Goal: Information Seeking & Learning: Understand process/instructions

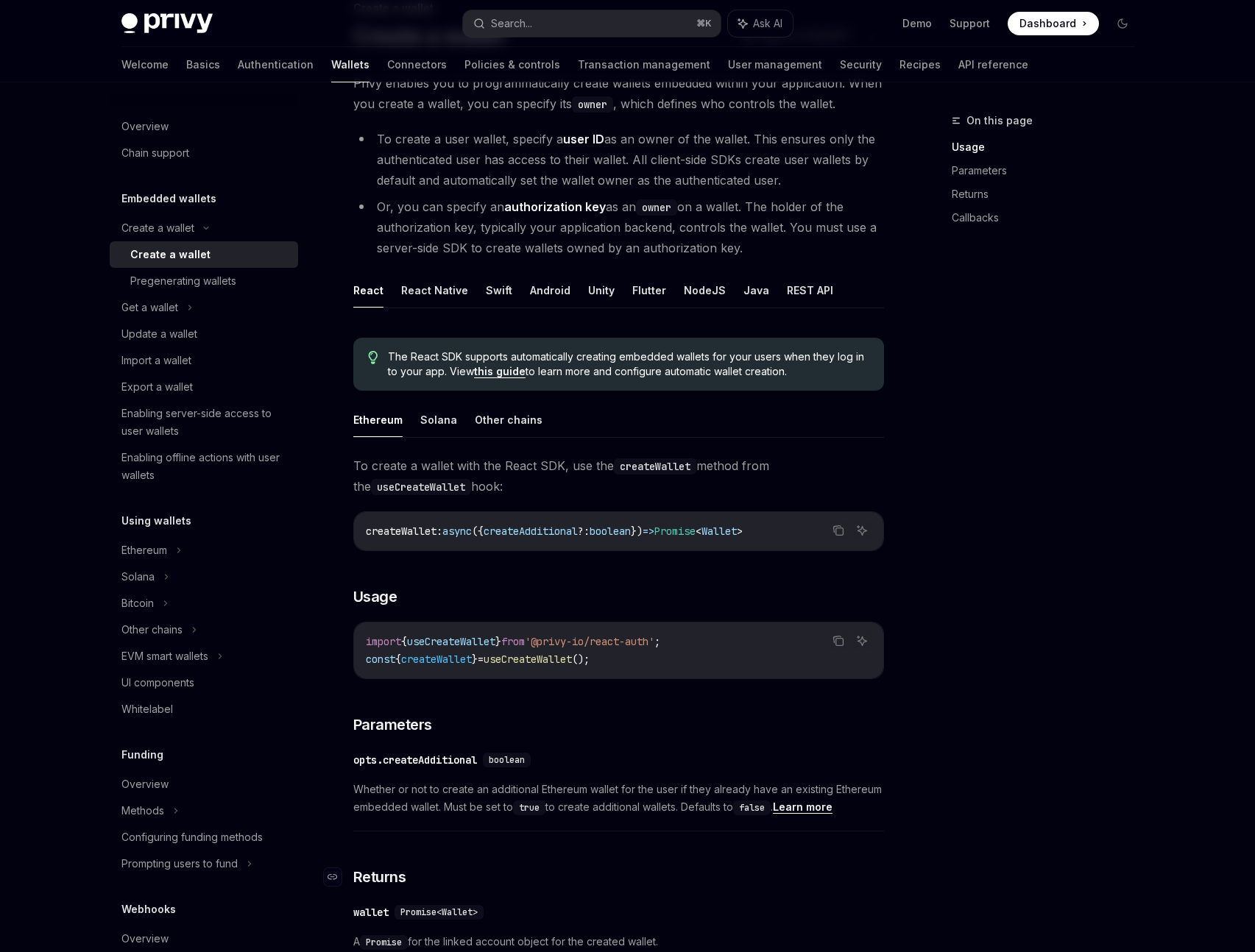
scroll to position [96, 0]
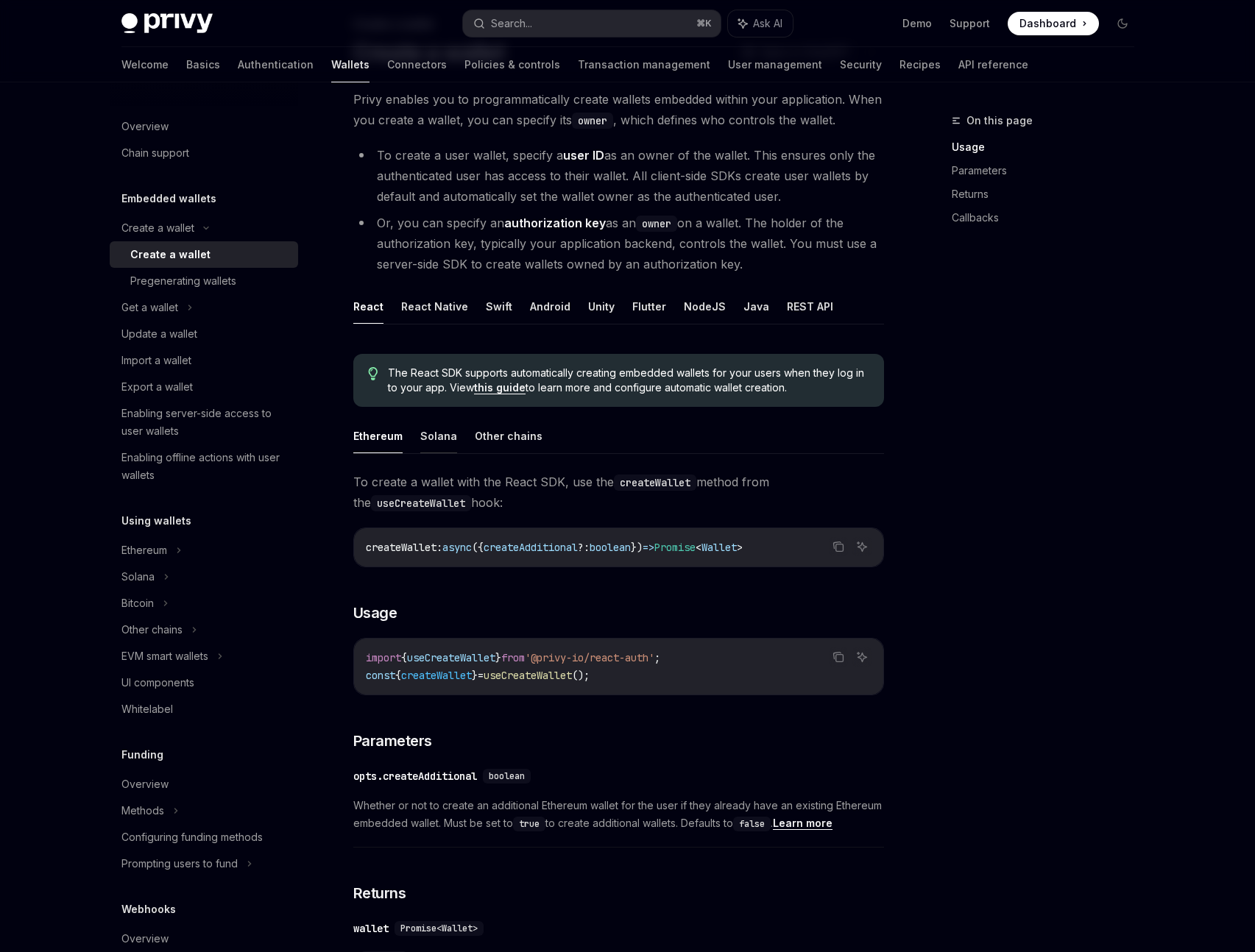
click at [422, 434] on button "Solana" at bounding box center [438, 436] width 36 height 35
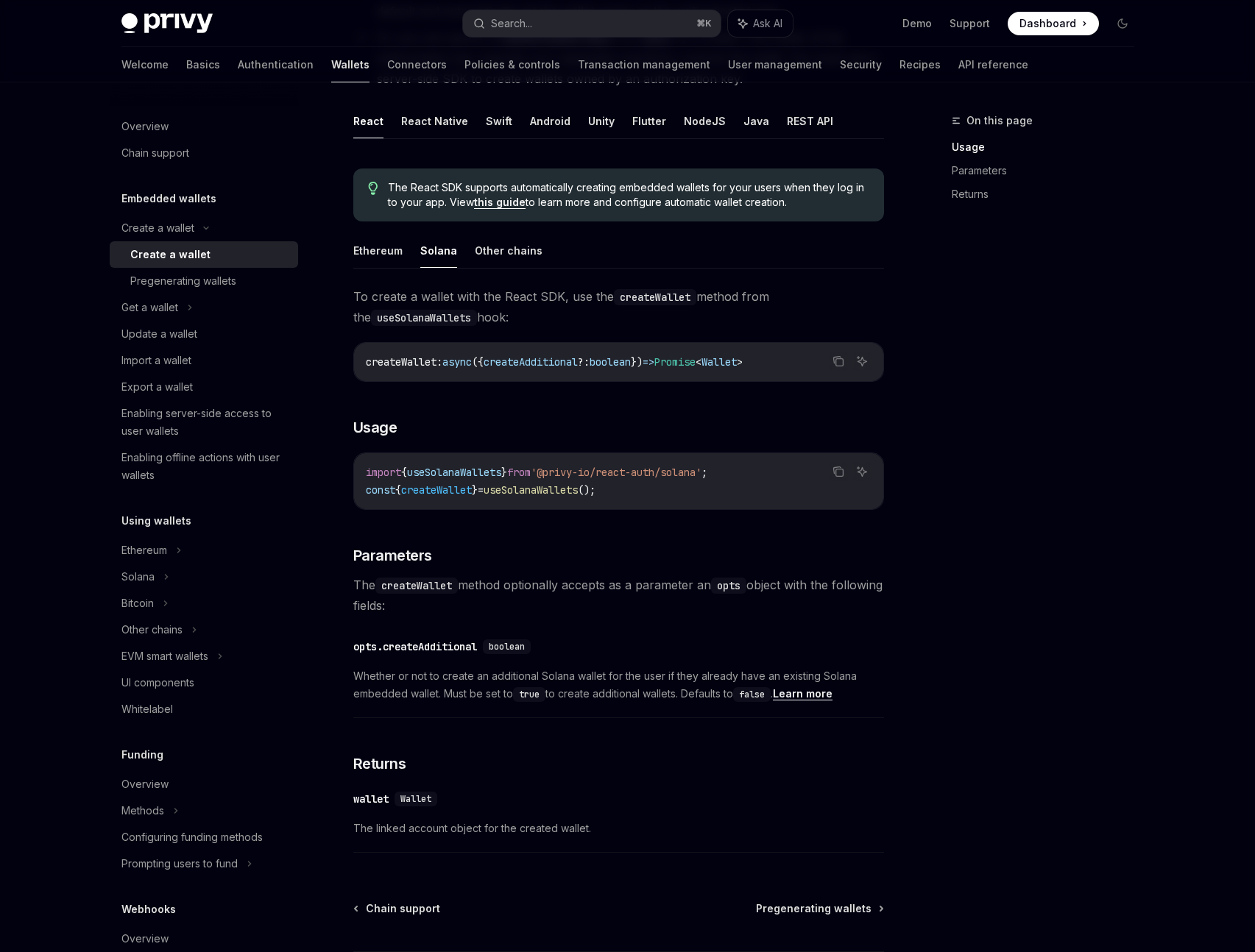
scroll to position [309, 0]
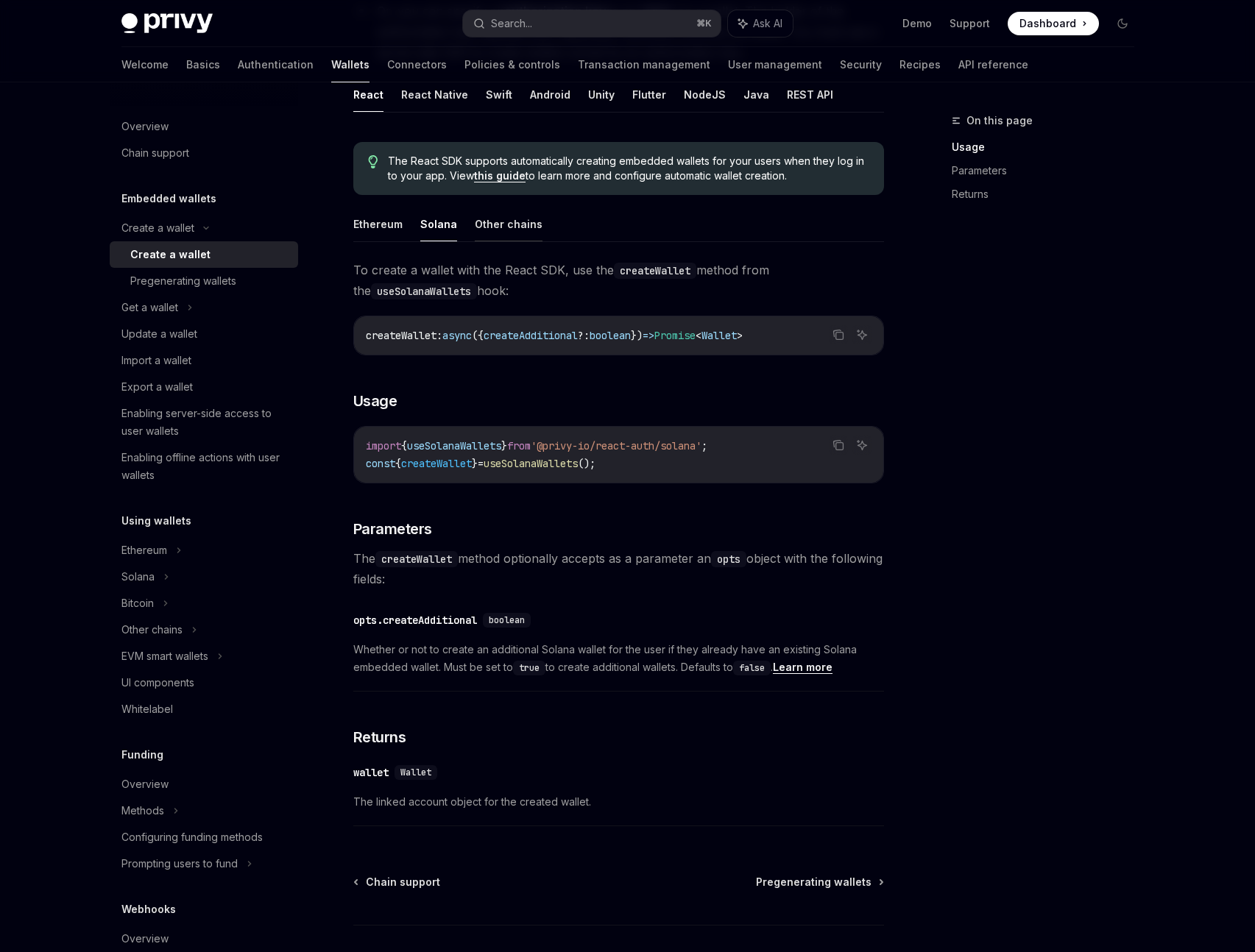
click at [489, 207] on button "Other chains" at bounding box center [508, 224] width 67 height 35
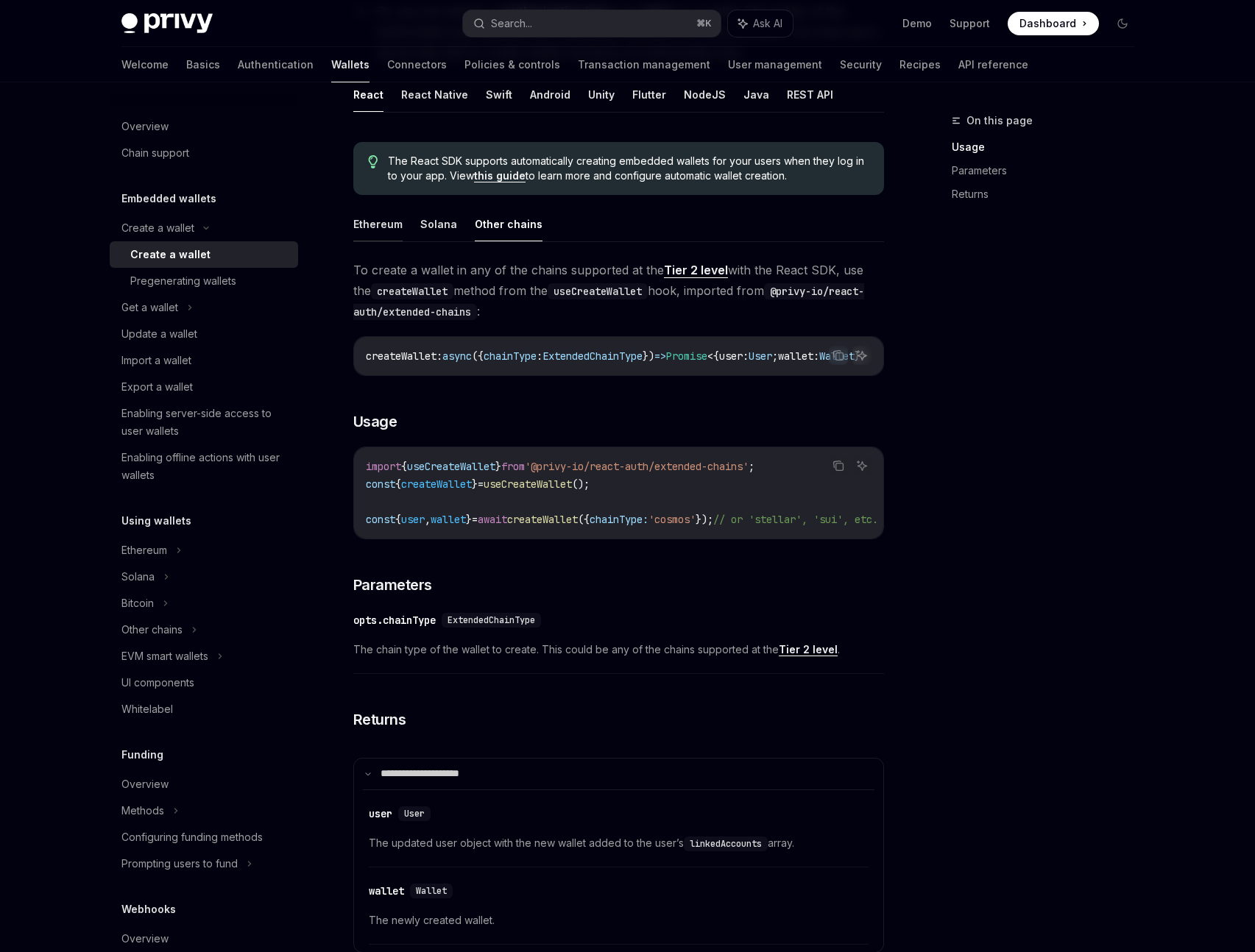
click at [388, 219] on button "Ethereum" at bounding box center [378, 224] width 50 height 35
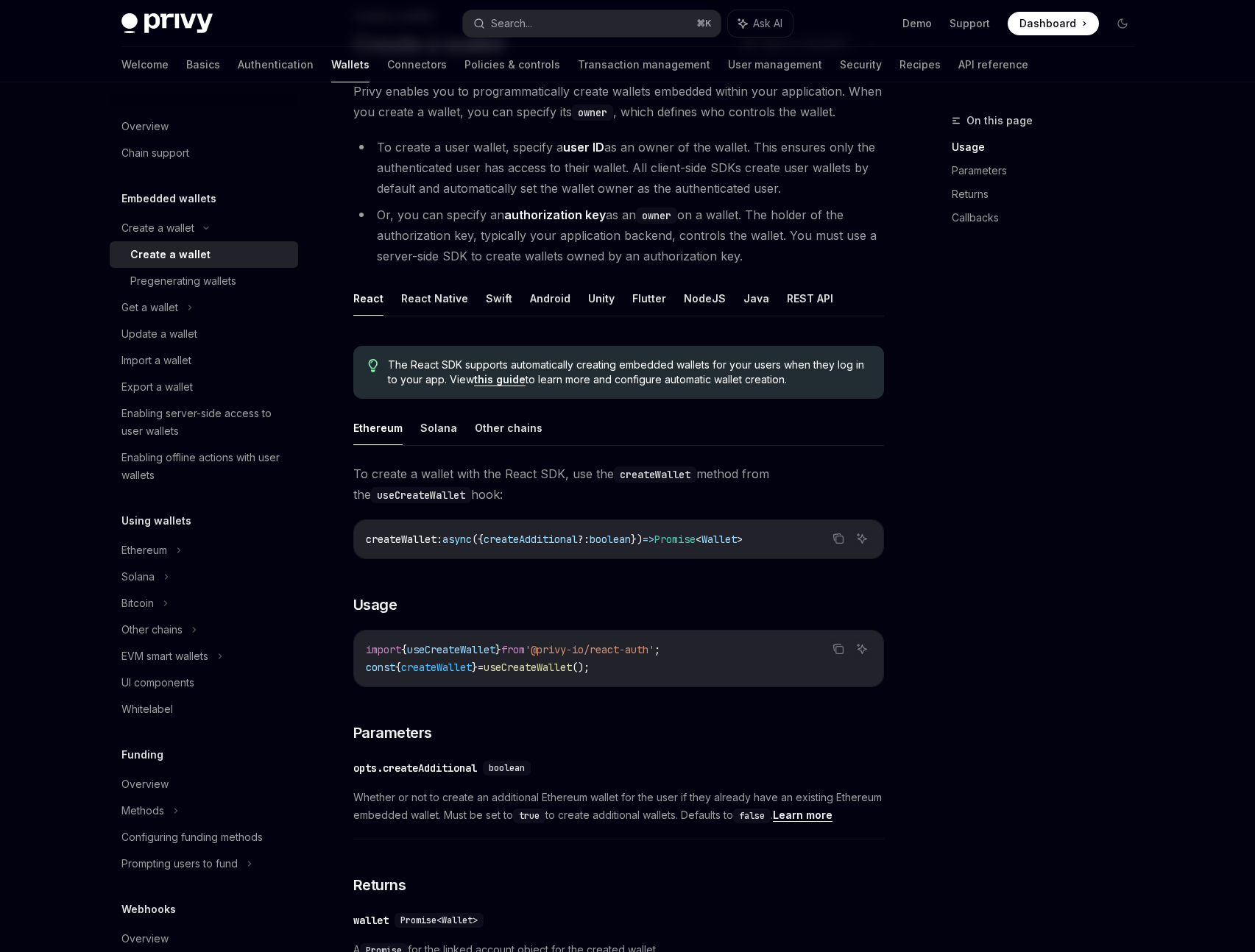
scroll to position [37, 0]
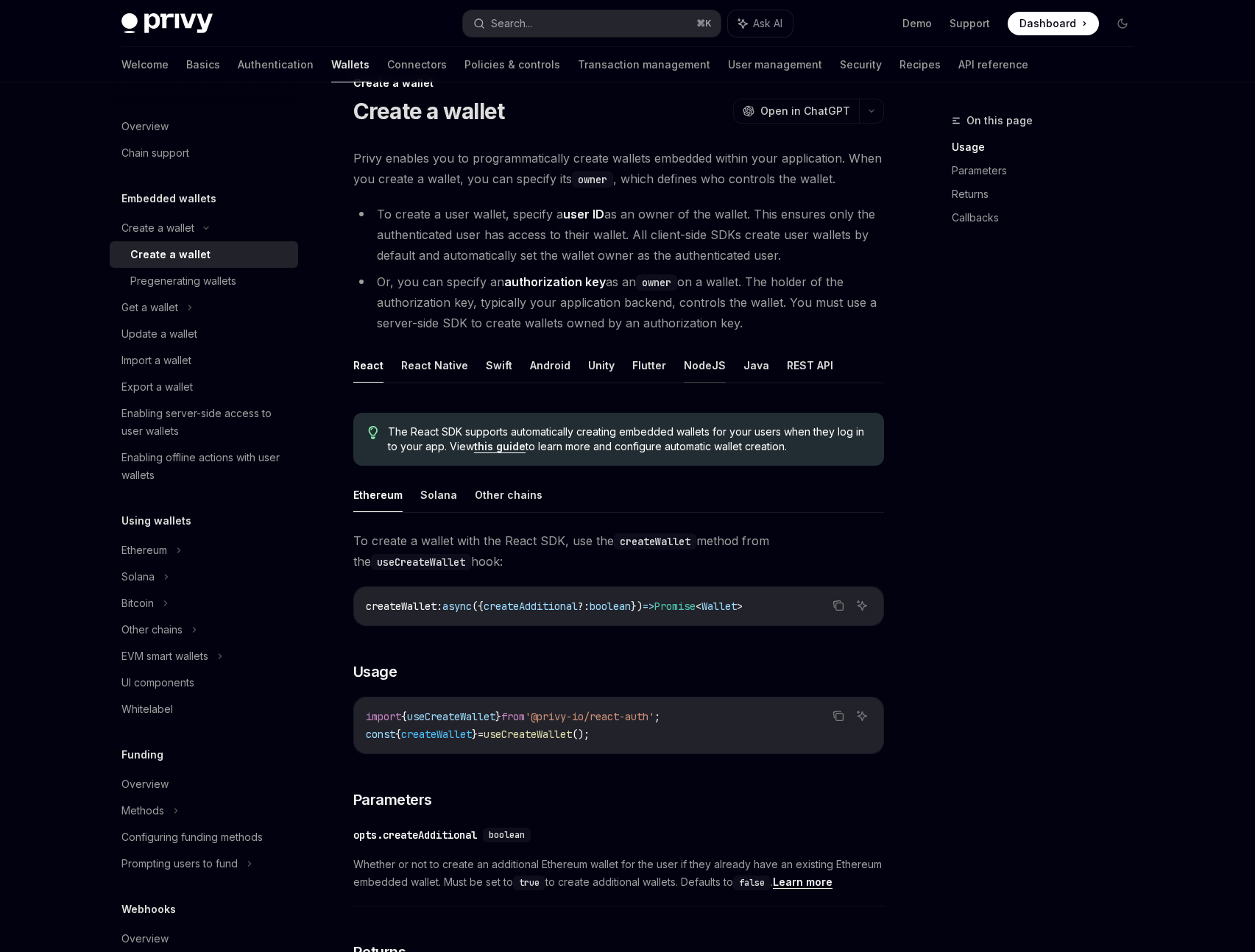
click at [688, 365] on button "NodeJS" at bounding box center [704, 365] width 42 height 35
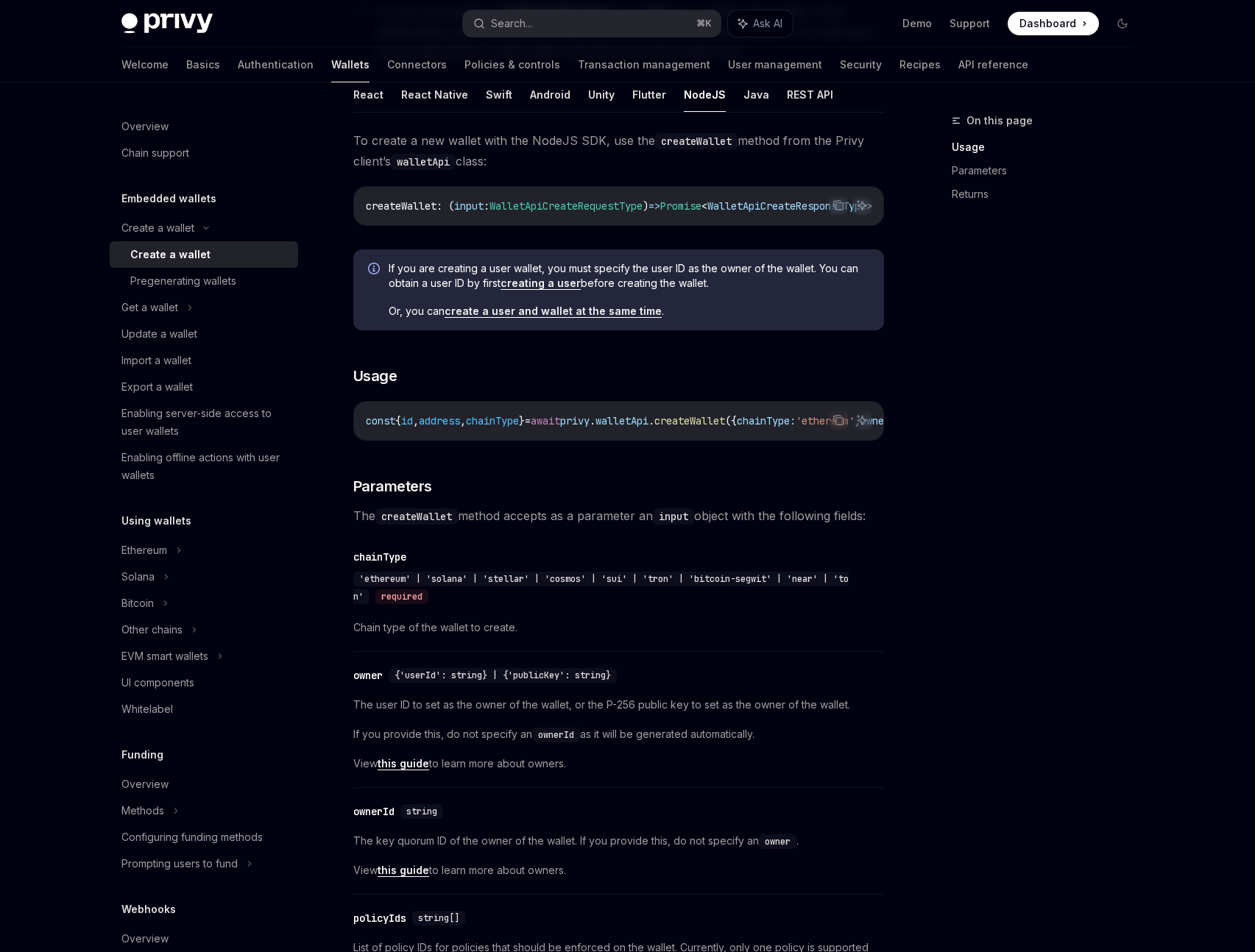
type textarea "*"
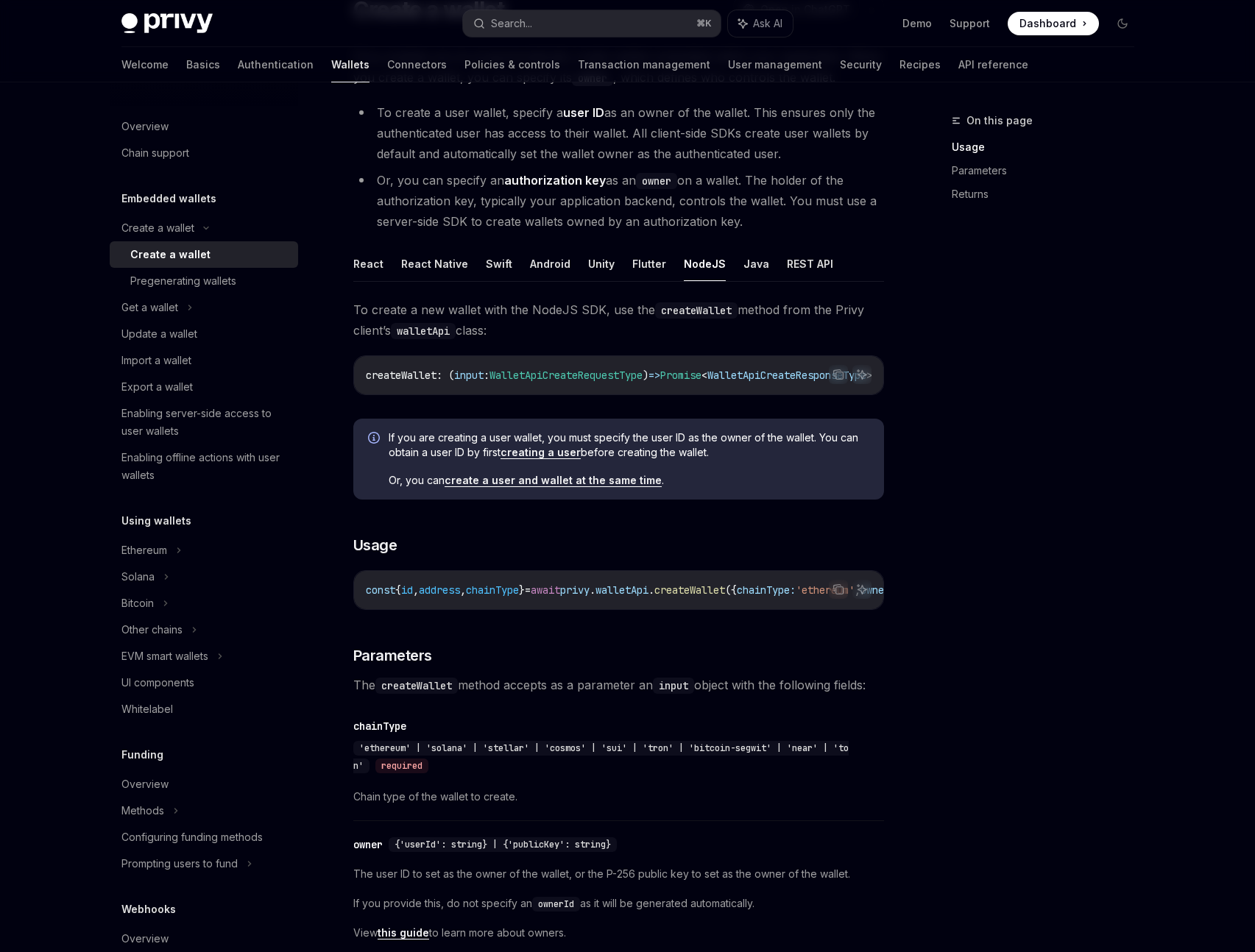
scroll to position [96, 0]
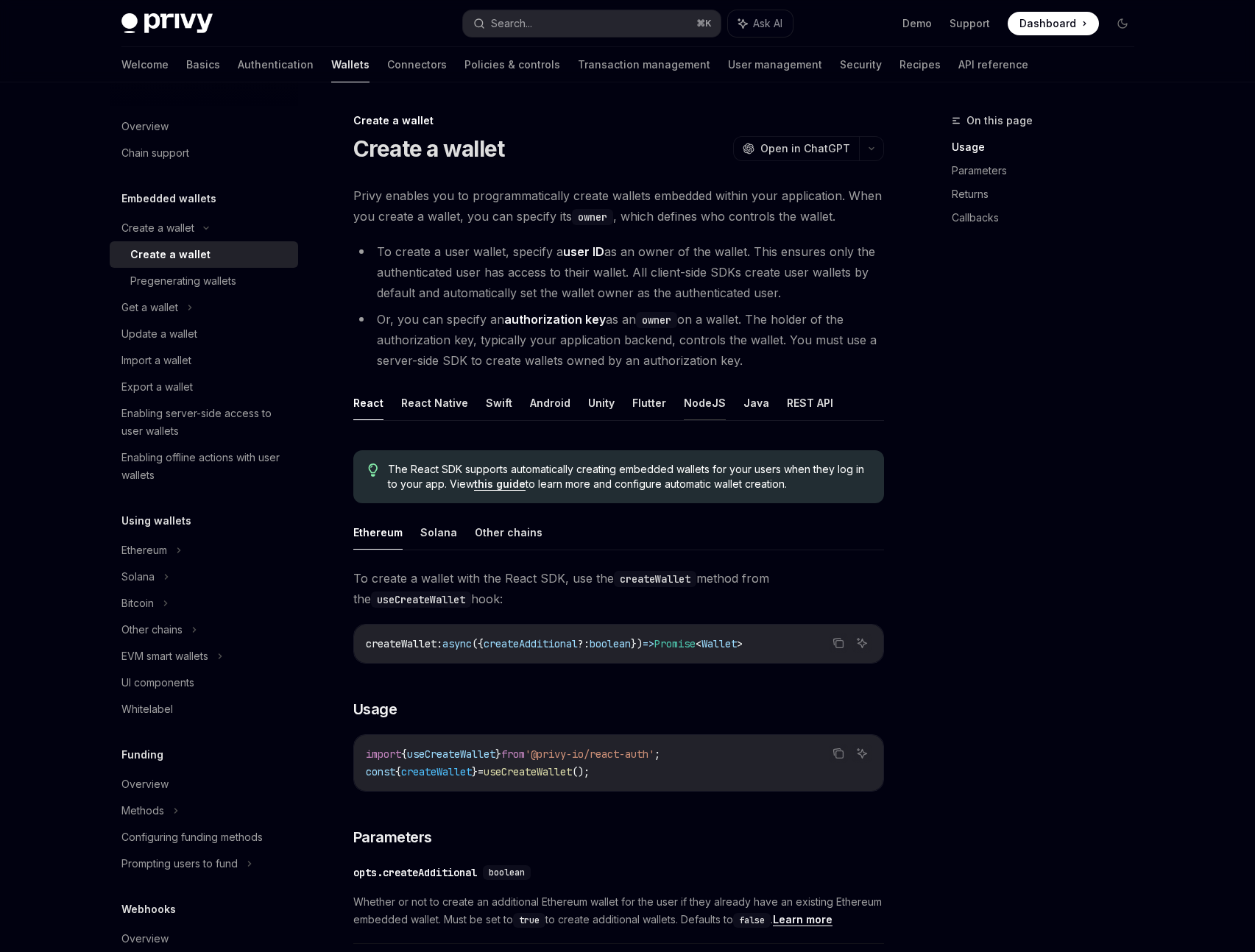
click at [697, 405] on button "NodeJS" at bounding box center [704, 402] width 42 height 35
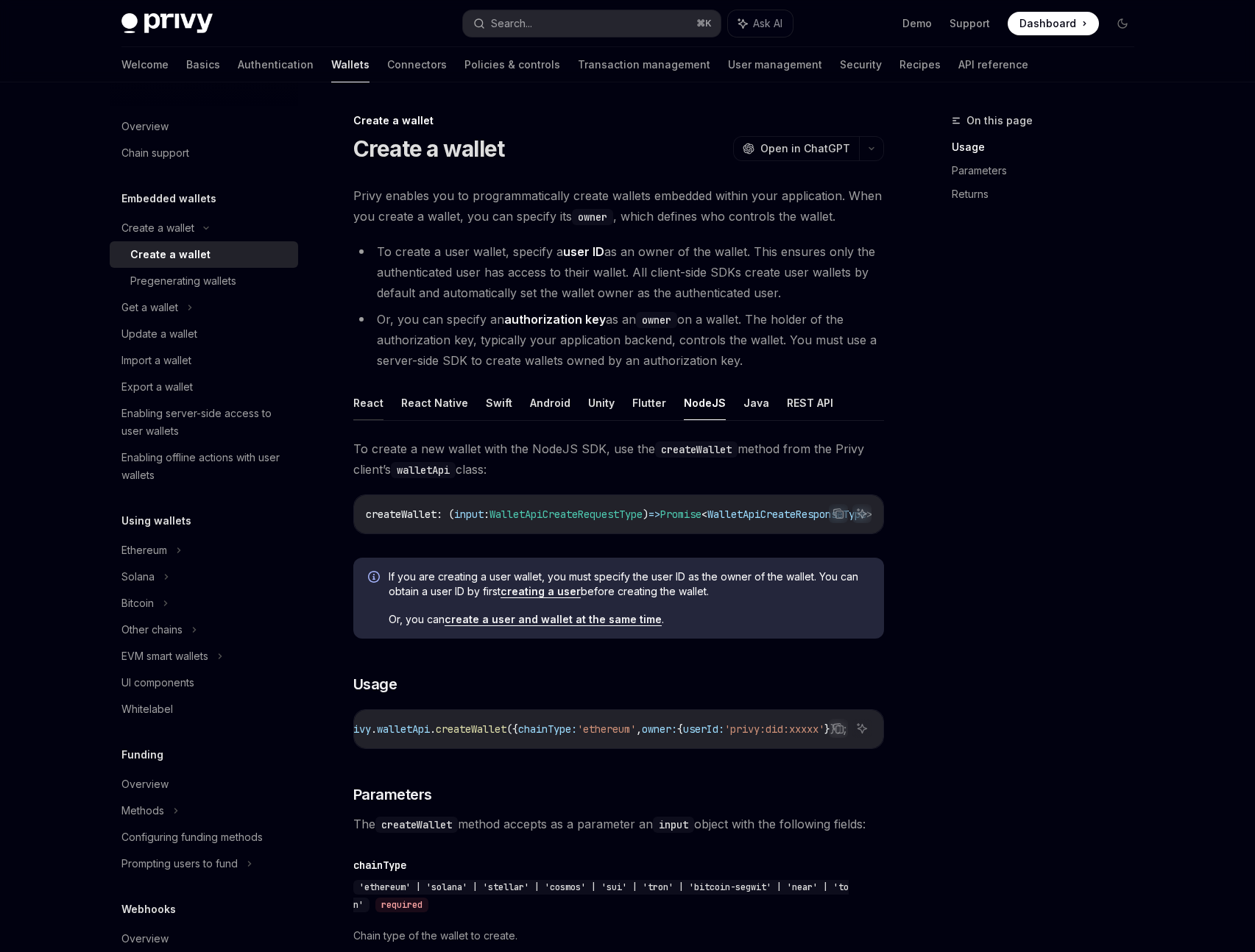
click at [372, 403] on button "React" at bounding box center [368, 402] width 30 height 35
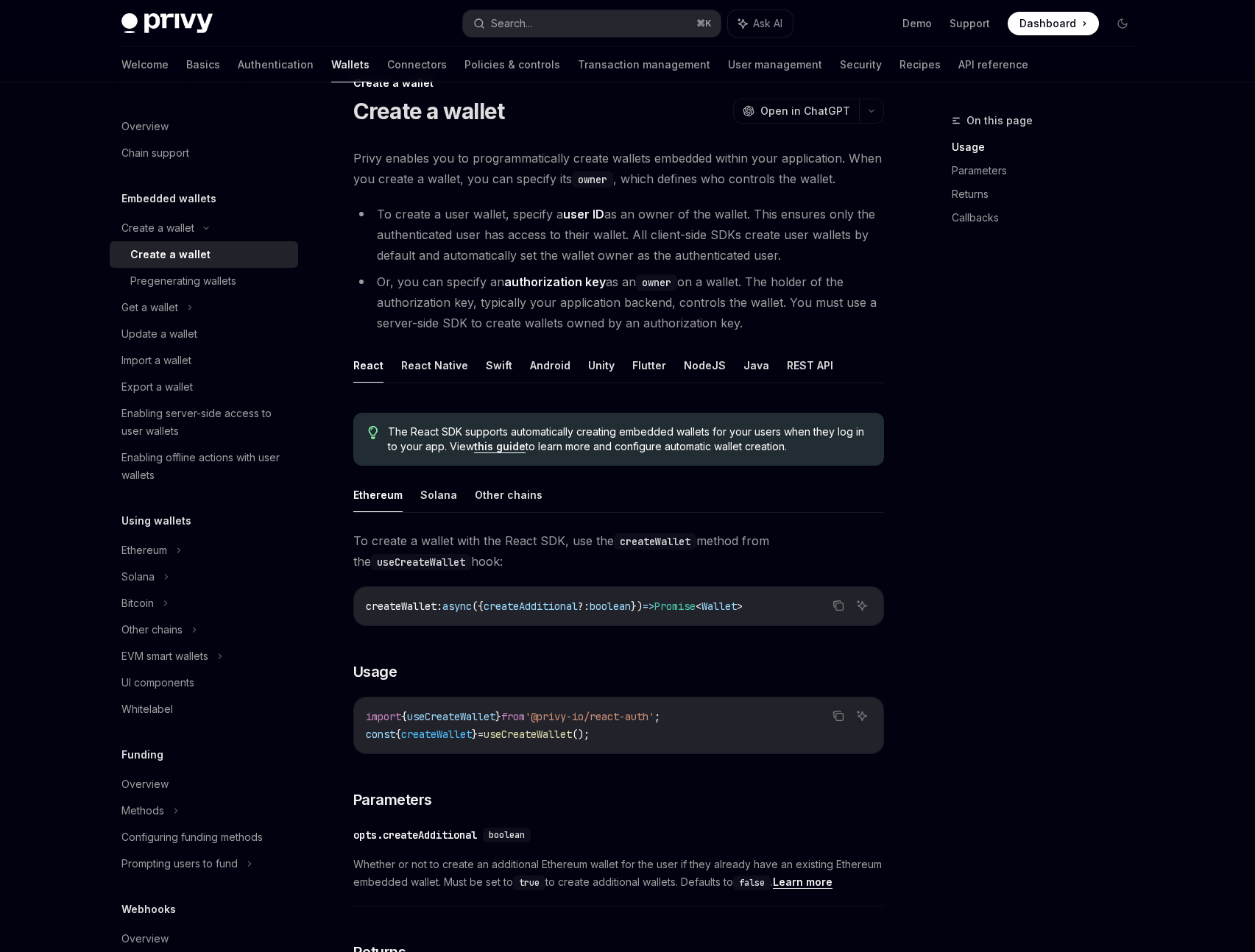
scroll to position [35, 0]
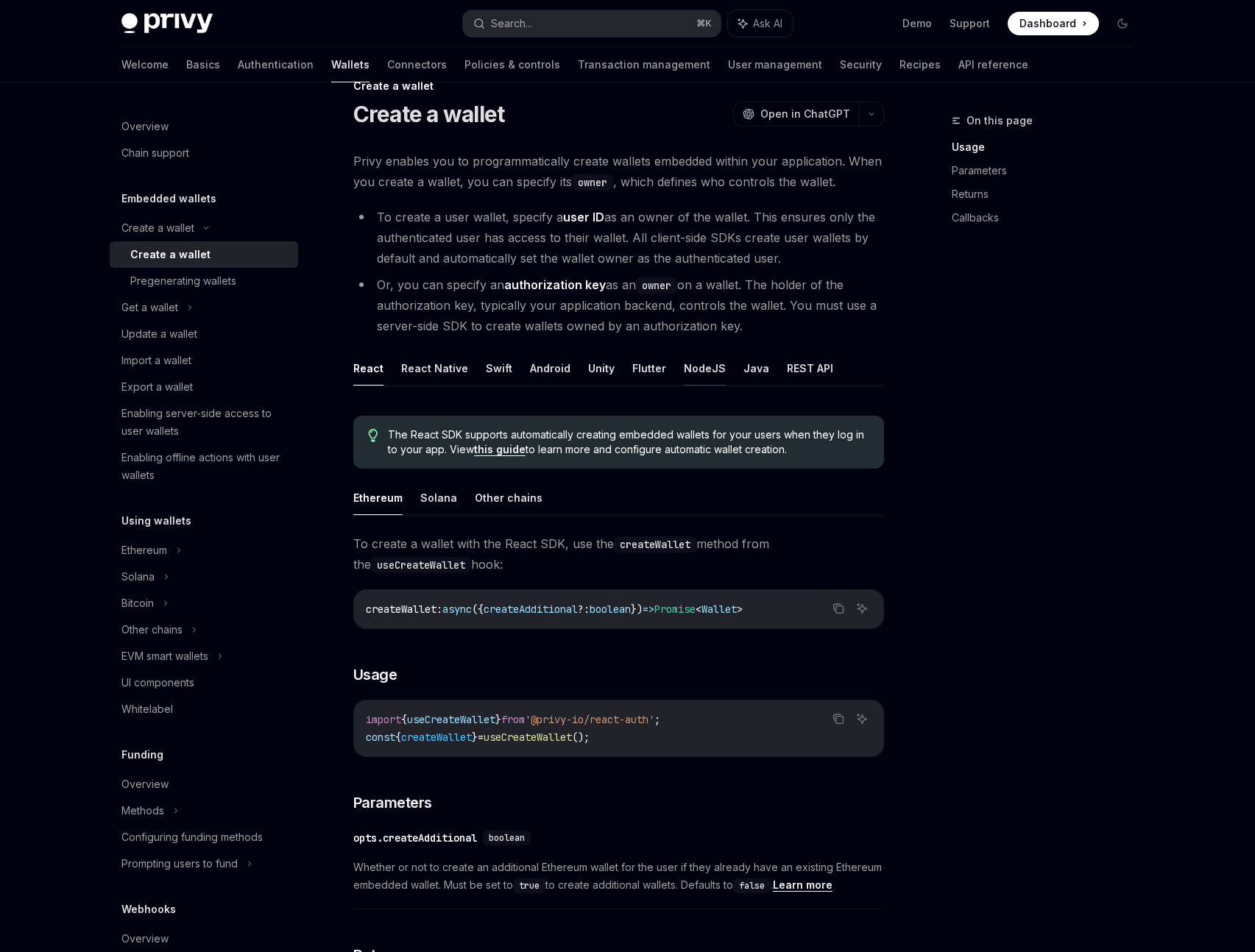
click at [683, 366] on button "NodeJS" at bounding box center [704, 368] width 42 height 35
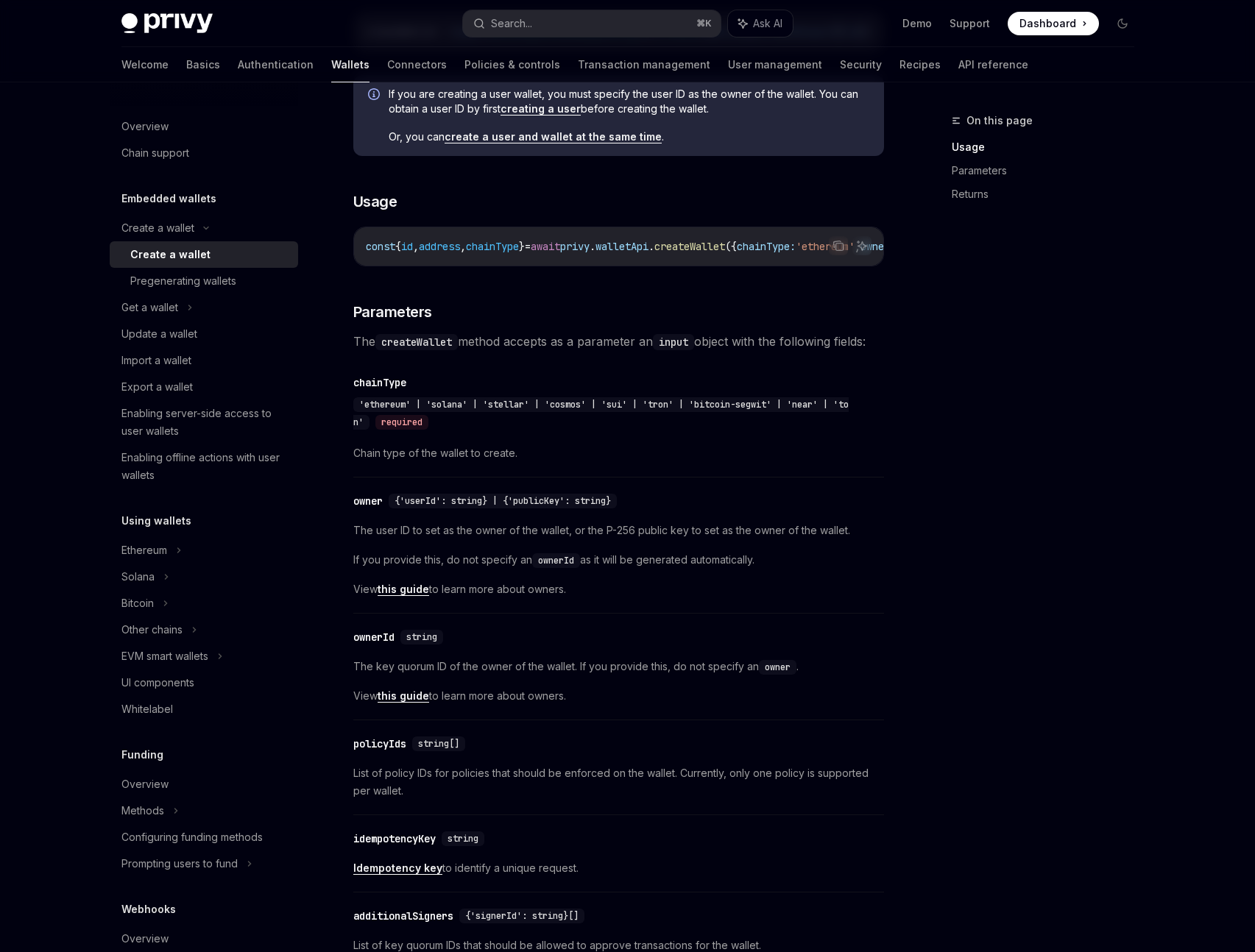
scroll to position [485, 0]
click at [381, 749] on div "policyIds" at bounding box center [379, 741] width 53 height 15
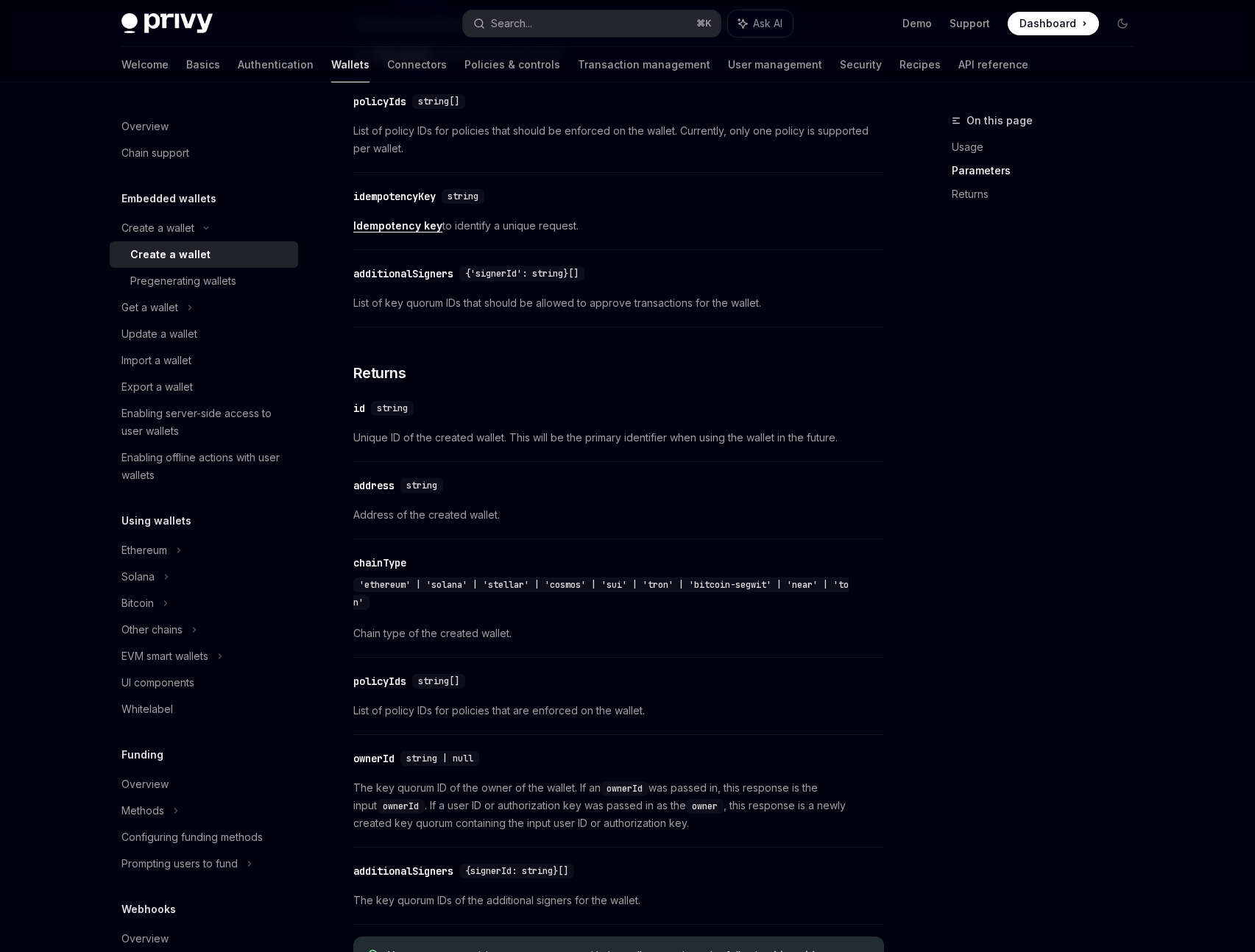
scroll to position [1132, 0]
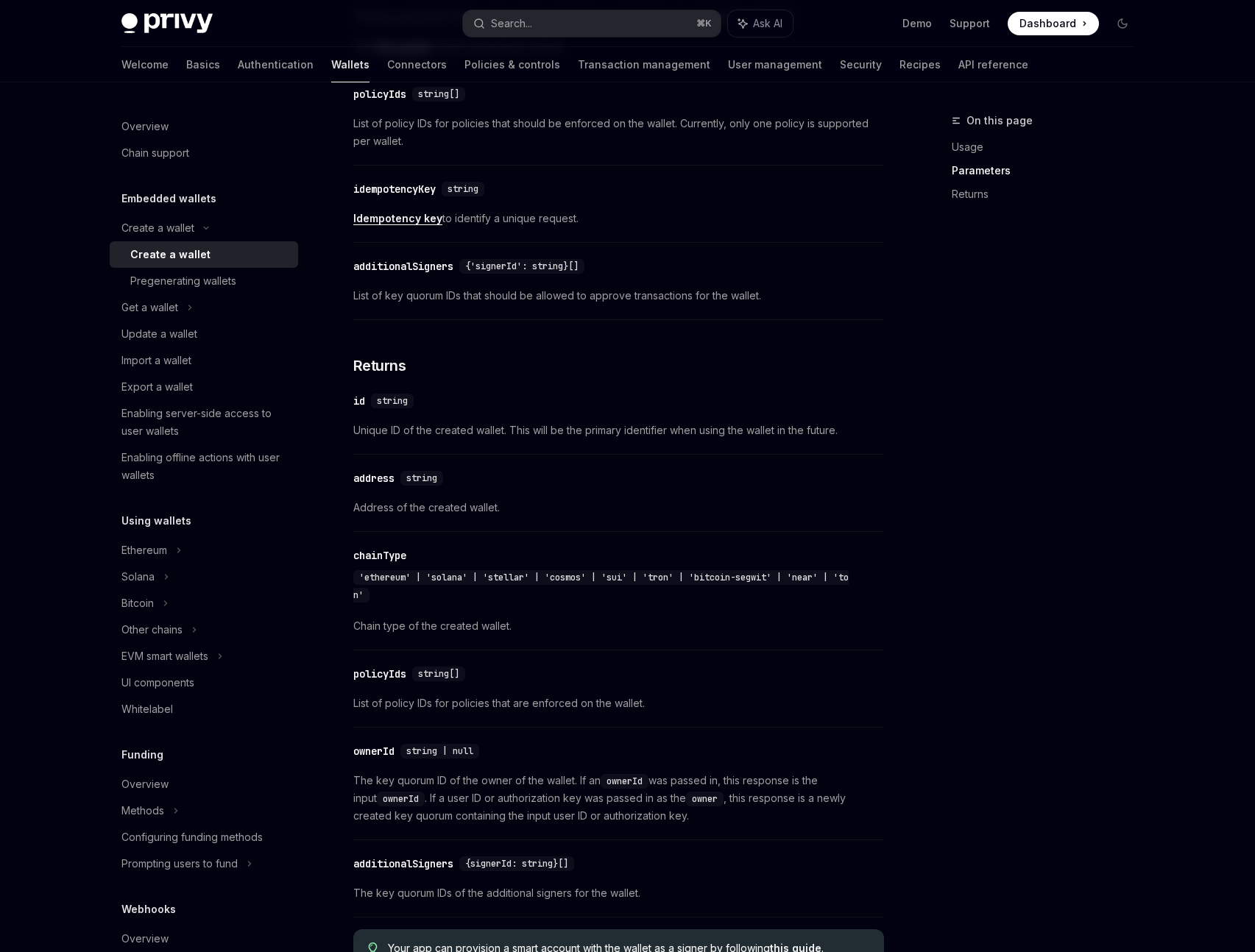
click at [366, 681] on div "policyIds" at bounding box center [379, 674] width 53 height 15
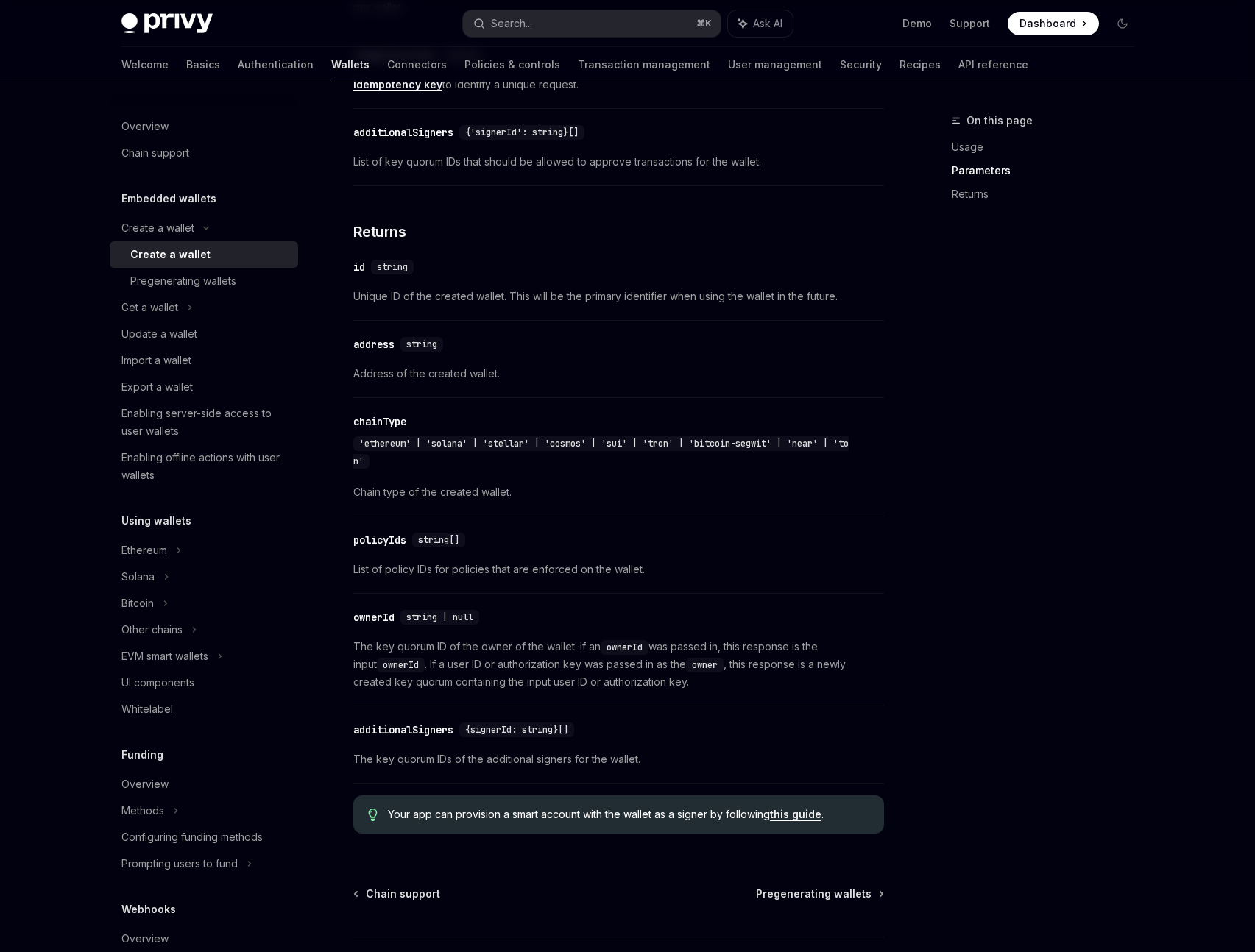
scroll to position [1389, 0]
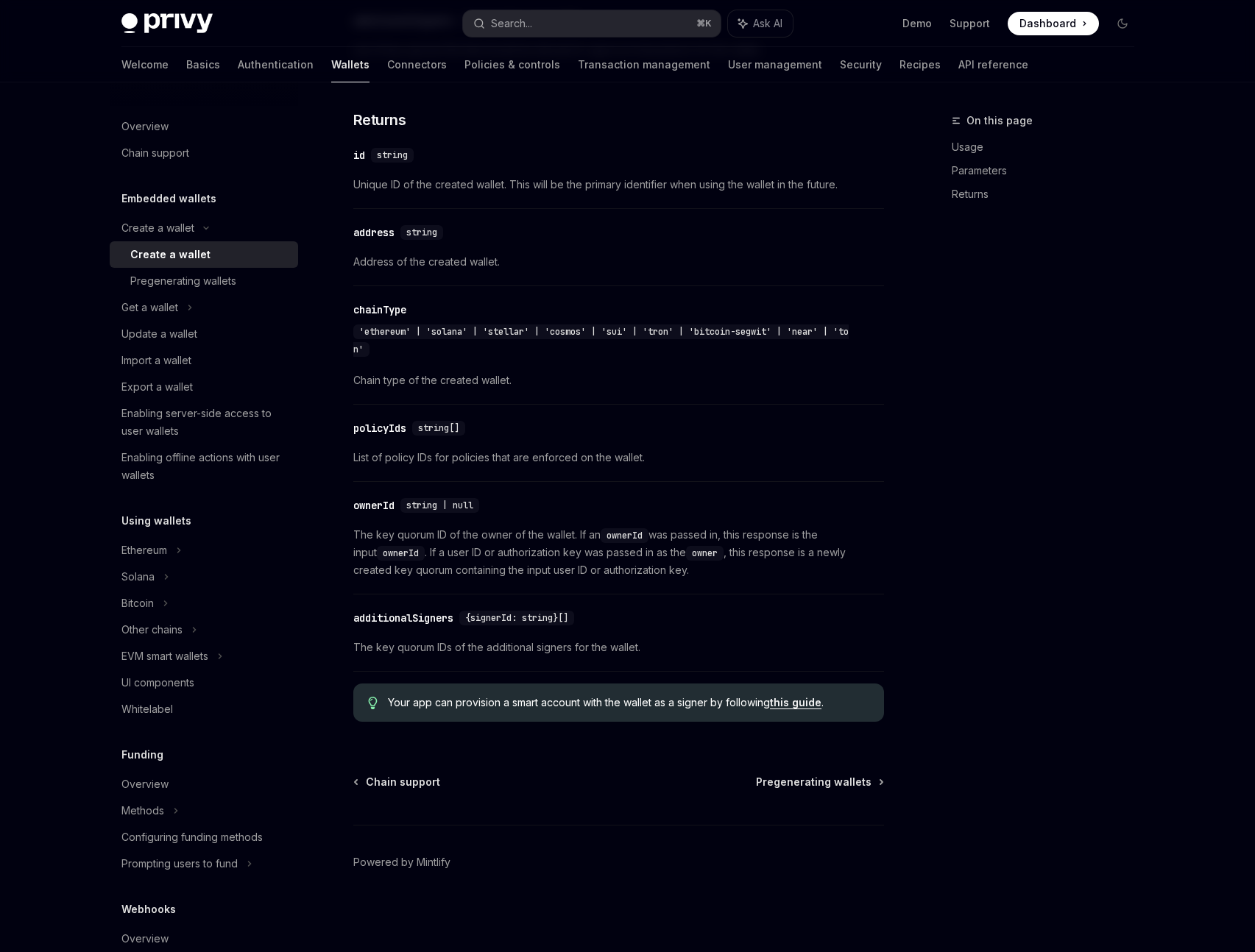
click at [387, 505] on div "ownerId" at bounding box center [373, 505] width 41 height 15
click at [379, 428] on div "policyIds" at bounding box center [379, 428] width 53 height 15
click at [193, 661] on div "EVM smart wallets" at bounding box center [165, 656] width 87 height 18
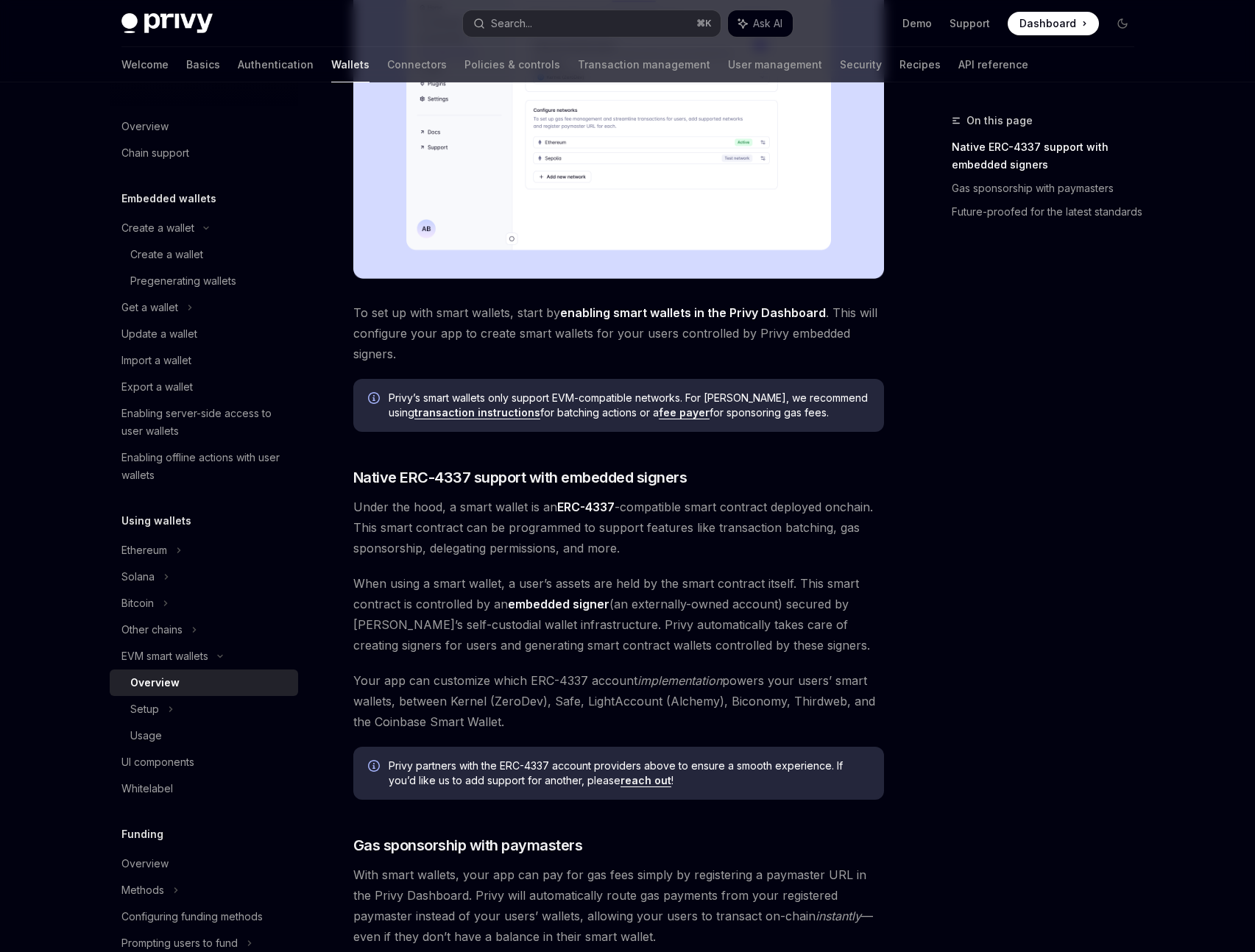
scroll to position [456, 0]
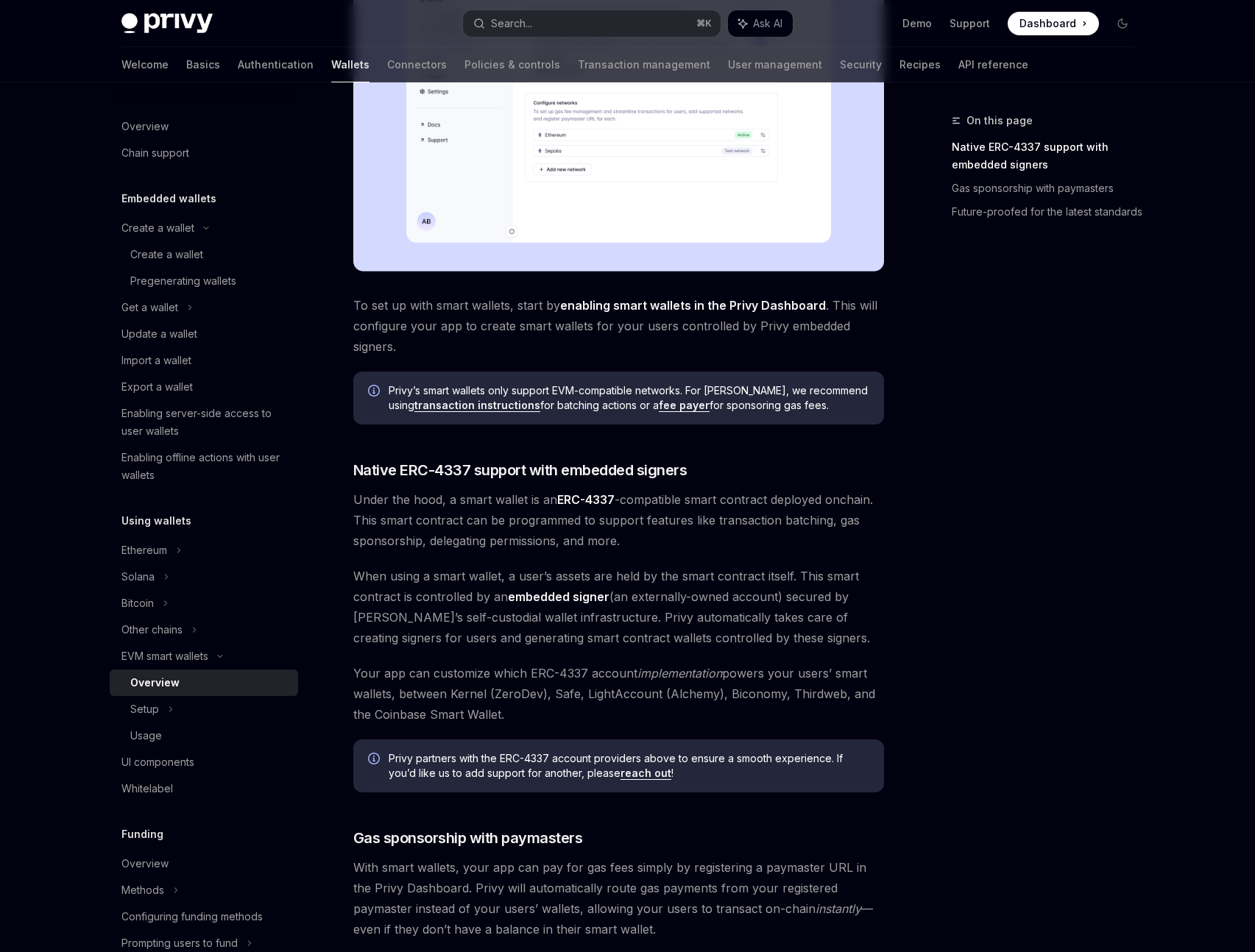
drag, startPoint x: 481, startPoint y: 568, endPoint x: 493, endPoint y: 569, distance: 12.0
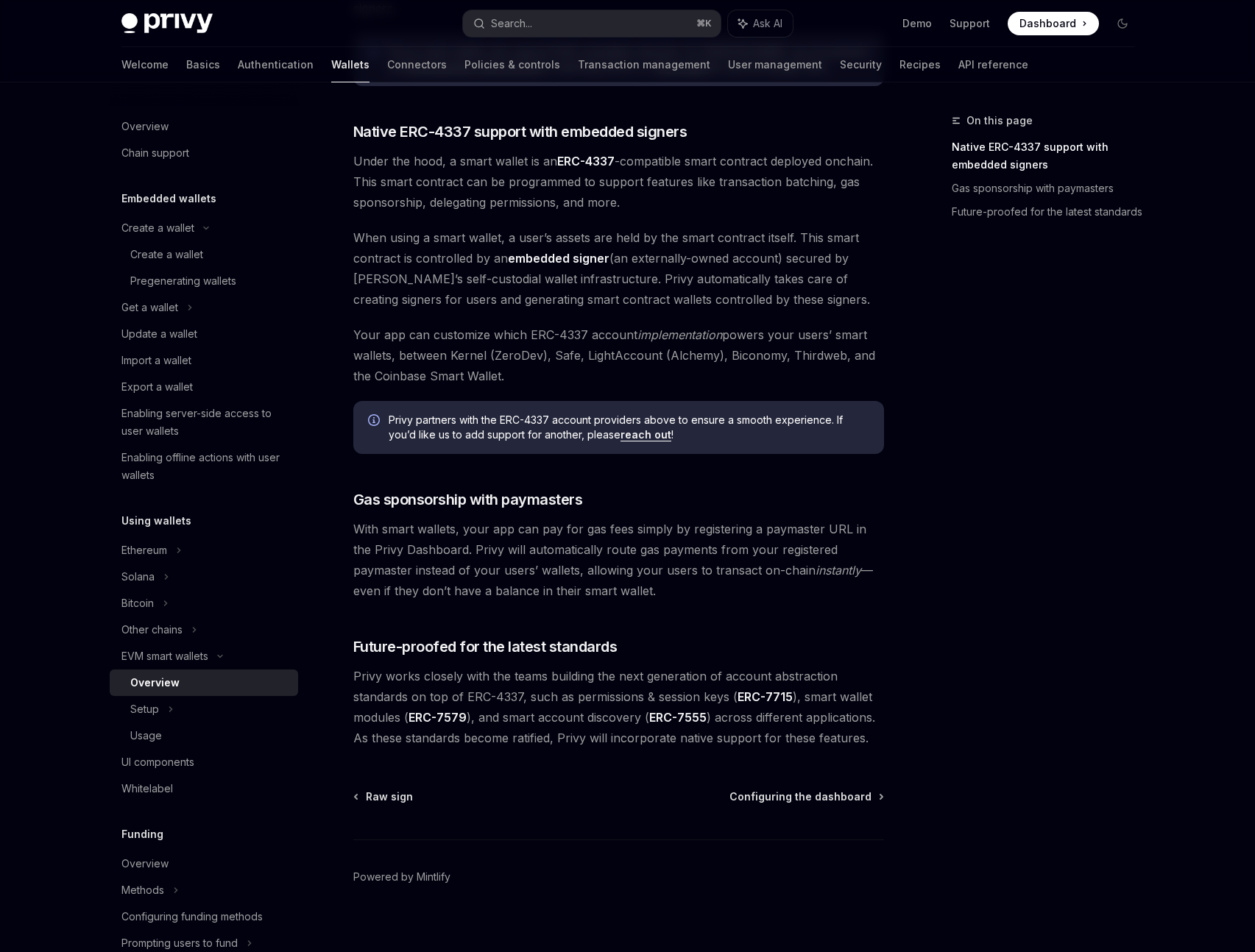
scroll to position [809, 0]
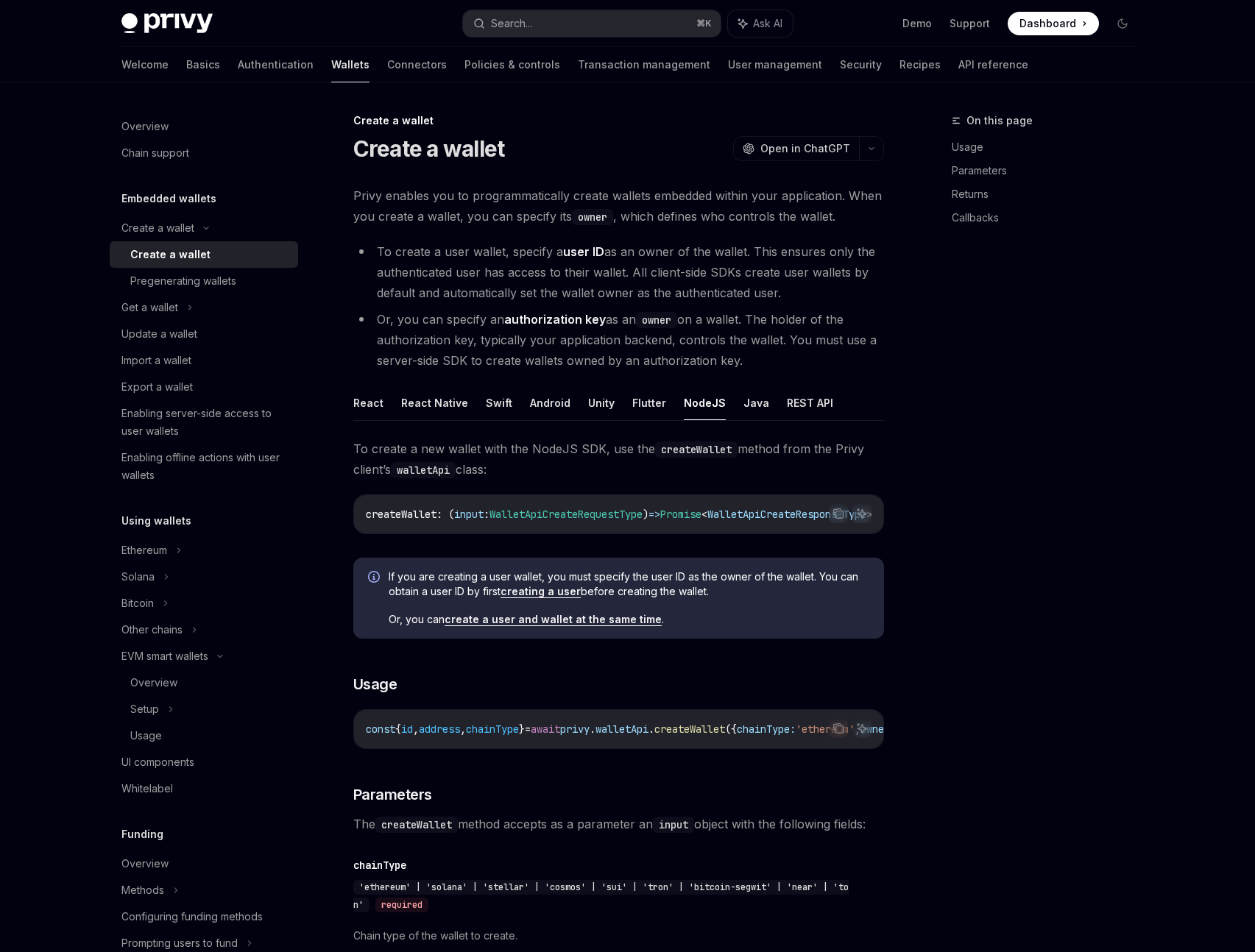
click at [382, 408] on ul "React React Native Swift Android Unity Flutter NodeJS Java REST API" at bounding box center [618, 403] width 531 height 36
click at [365, 399] on button "React" at bounding box center [368, 402] width 30 height 35
type textarea "*"
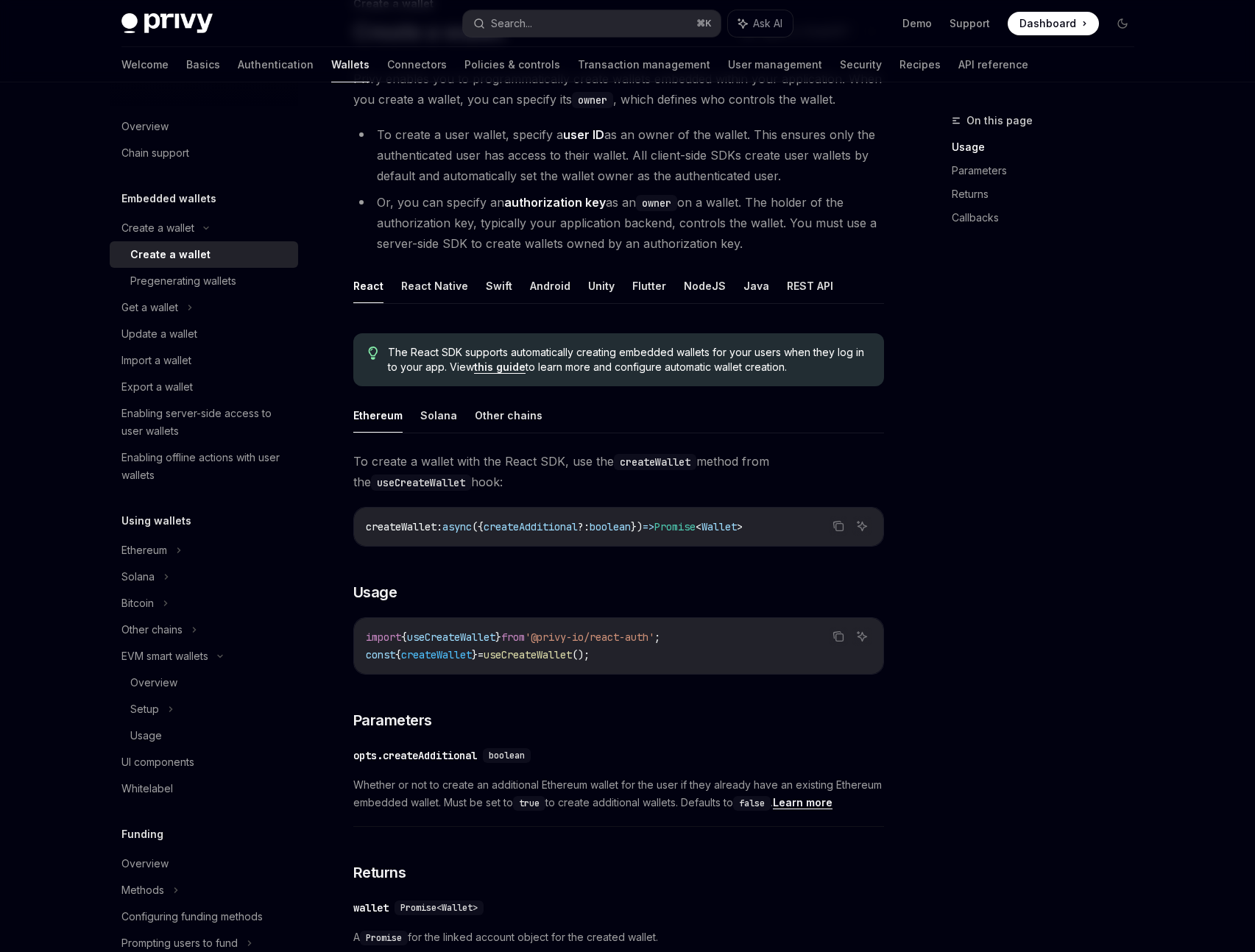
scroll to position [63, 0]
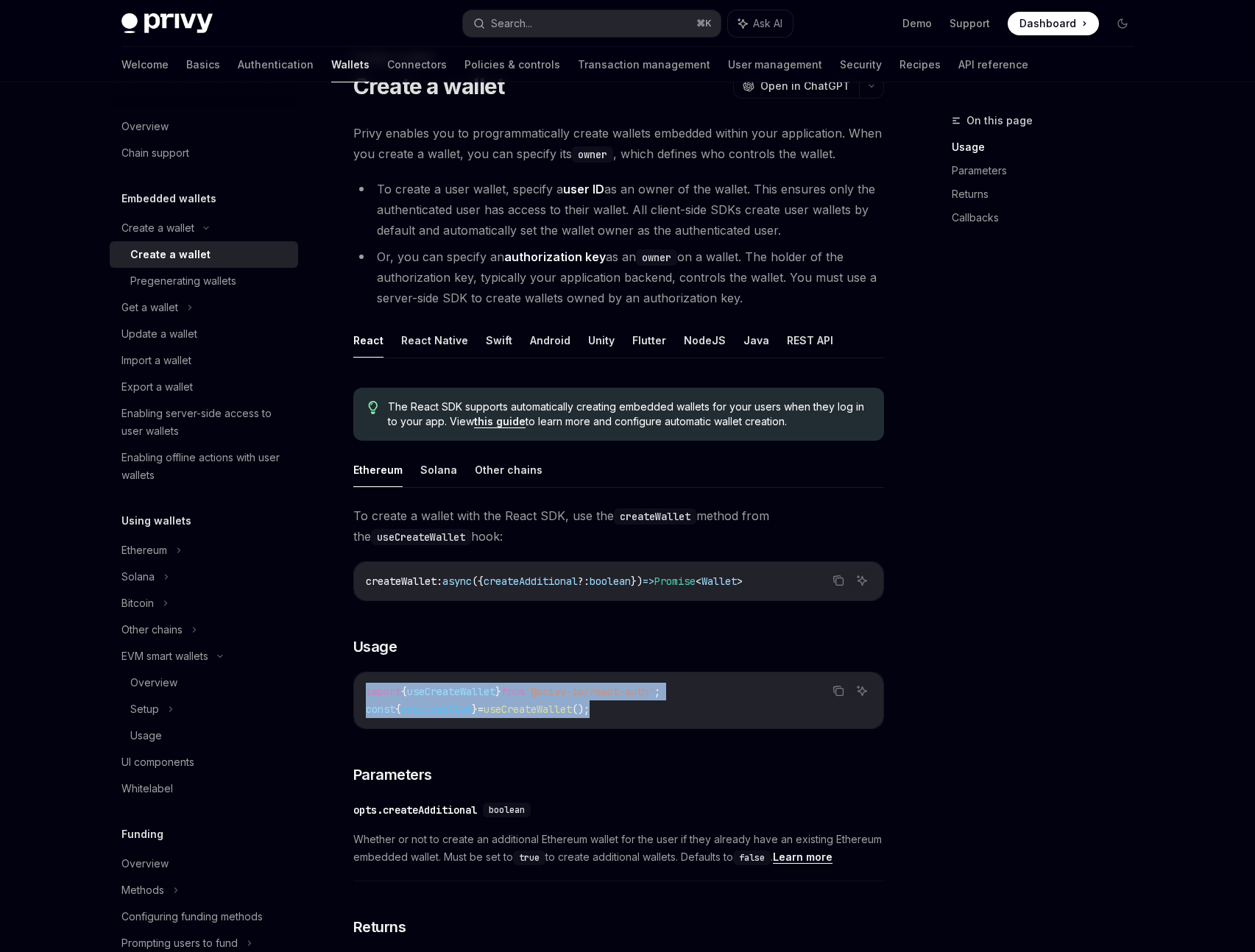
drag, startPoint x: 611, startPoint y: 709, endPoint x: 365, endPoint y: 695, distance: 246.4
click at [366, 695] on code "import { useCreateWallet } from '@privy-io/react-auth' ; const { createWallet }…" at bounding box center [619, 700] width 506 height 36
copy code "import { useCreateWallet } from '@privy-io/react-auth' ; const { createWallet }…"
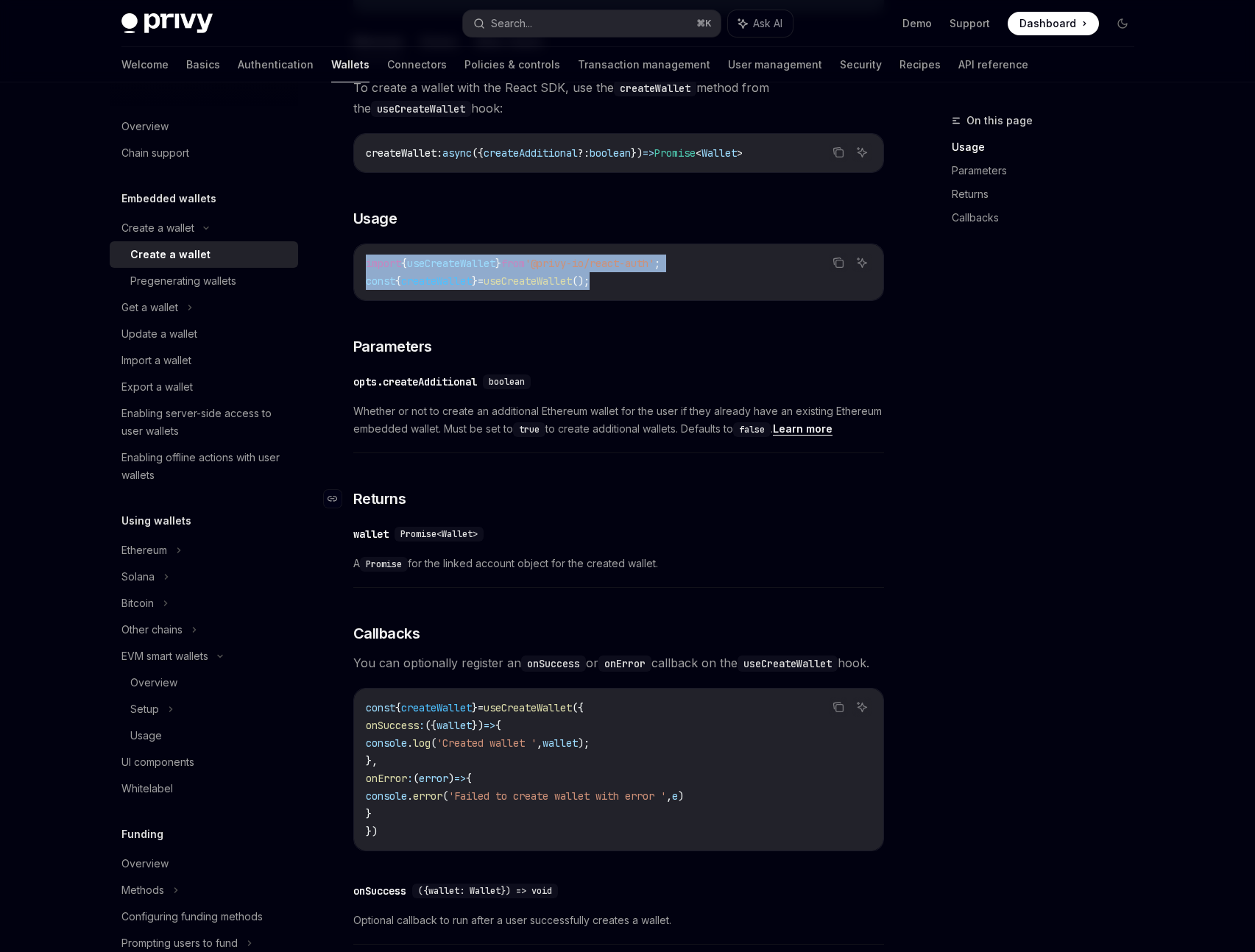
scroll to position [543, 0]
